Goal: Information Seeking & Learning: Learn about a topic

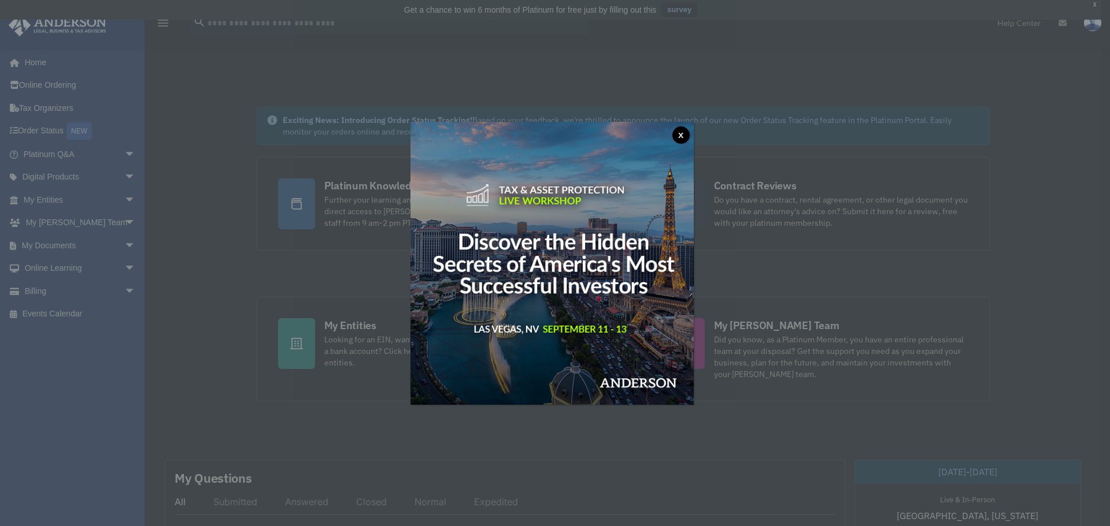
click at [686, 134] on button "x" at bounding box center [680, 135] width 17 height 17
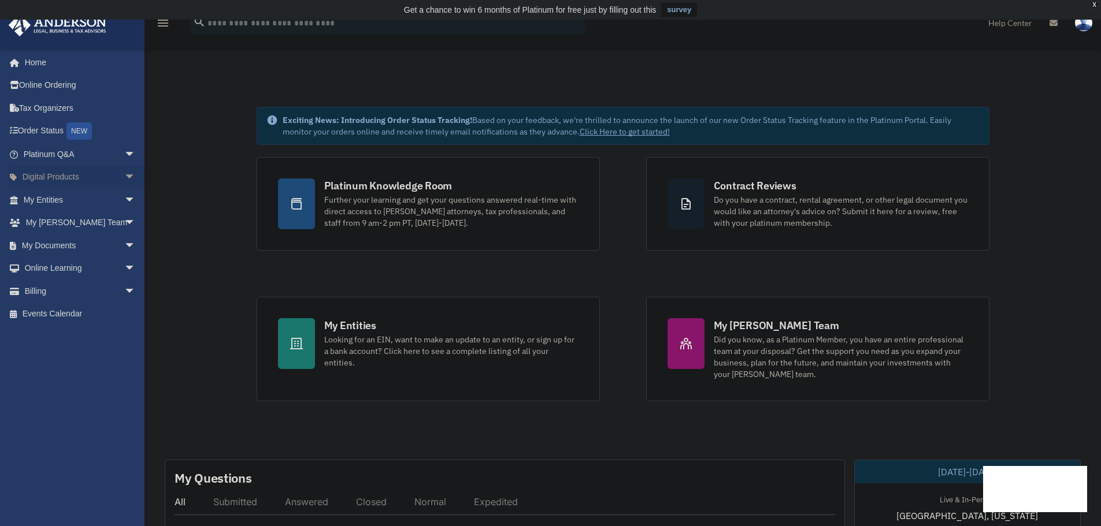
click at [124, 179] on span "arrow_drop_down" at bounding box center [135, 178] width 23 height 24
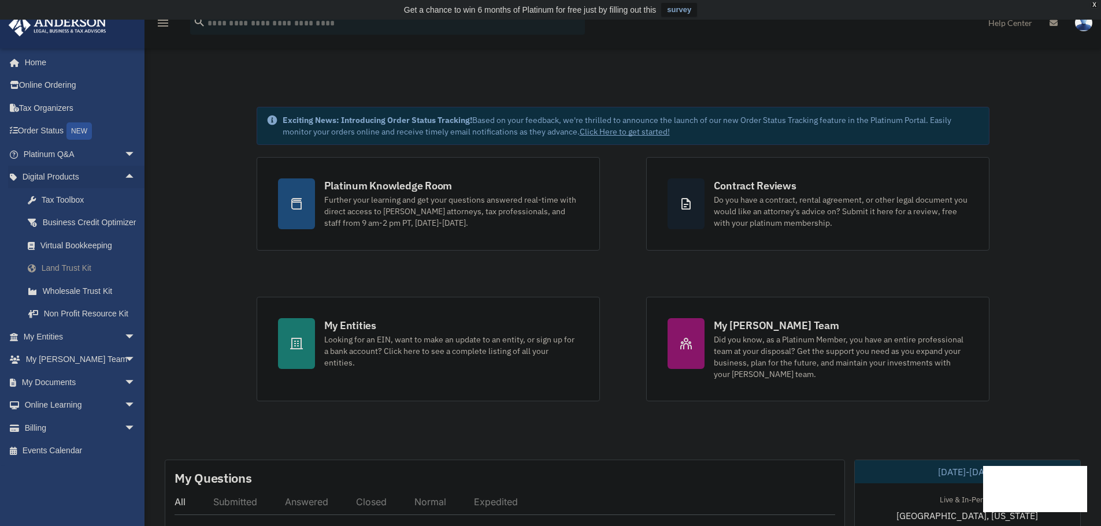
click at [66, 276] on div "Land Trust Kit" at bounding box center [89, 268] width 98 height 14
